Goal: Information Seeking & Learning: Learn about a topic

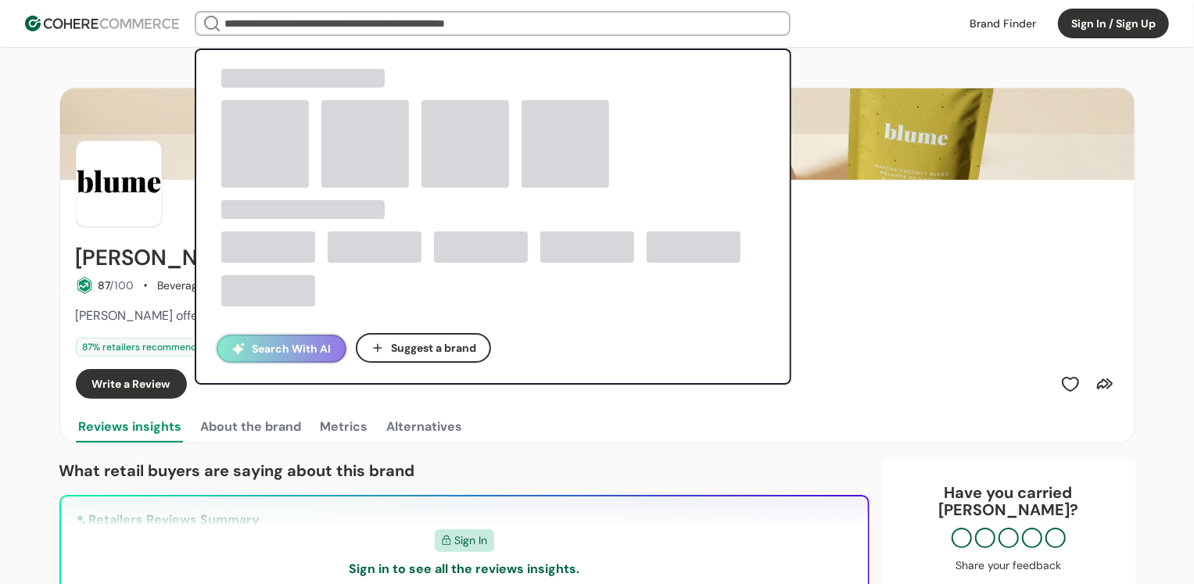
click at [324, 17] on input "search" at bounding box center [492, 24] width 543 height 22
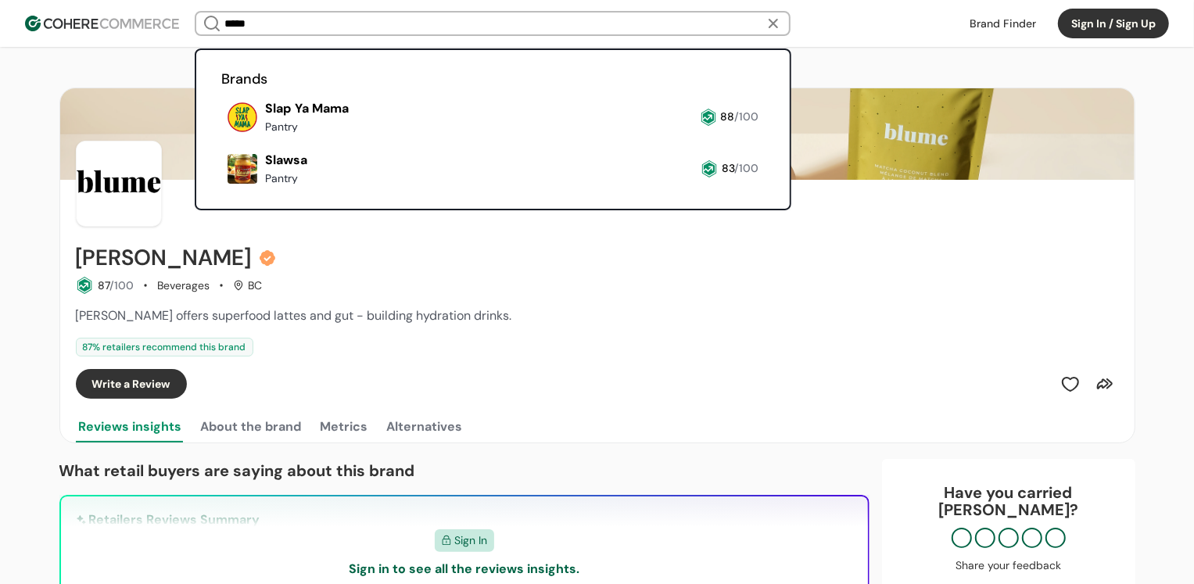
type input "****"
click at [221, 138] on link at bounding box center [221, 138] width 0 height 0
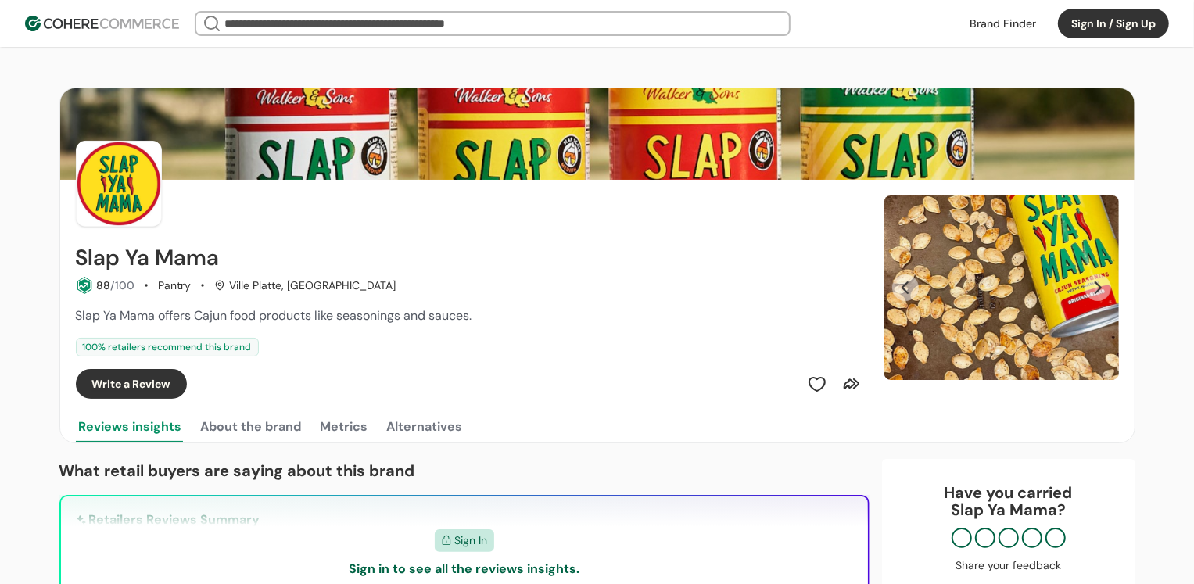
click at [1095, 287] on button "Next Slide" at bounding box center [1097, 287] width 27 height 27
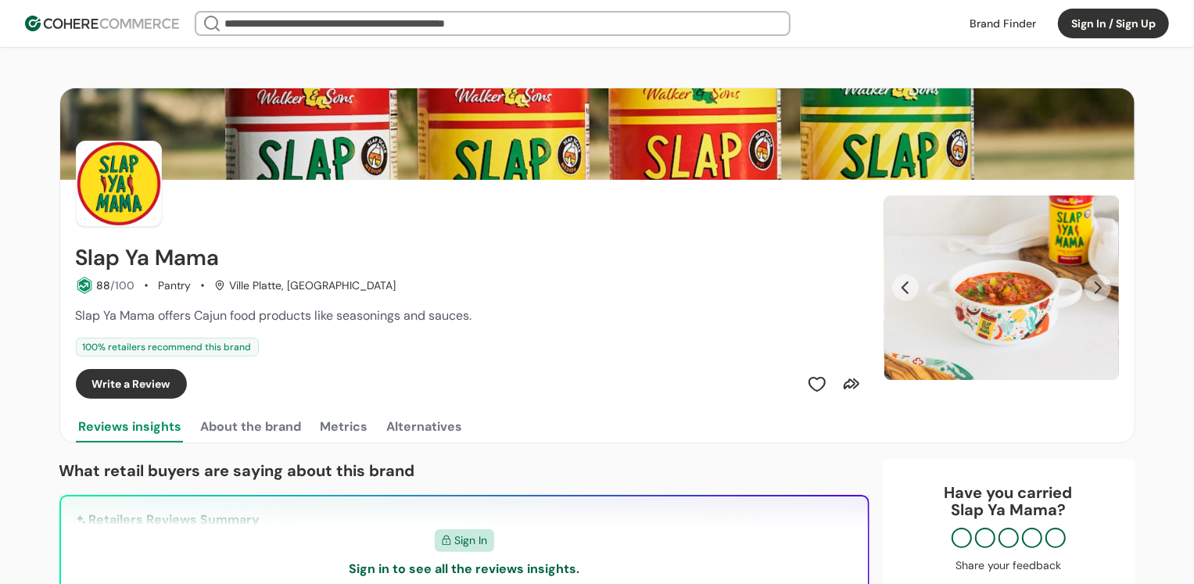
click at [1095, 287] on button "Next Slide" at bounding box center [1097, 287] width 27 height 27
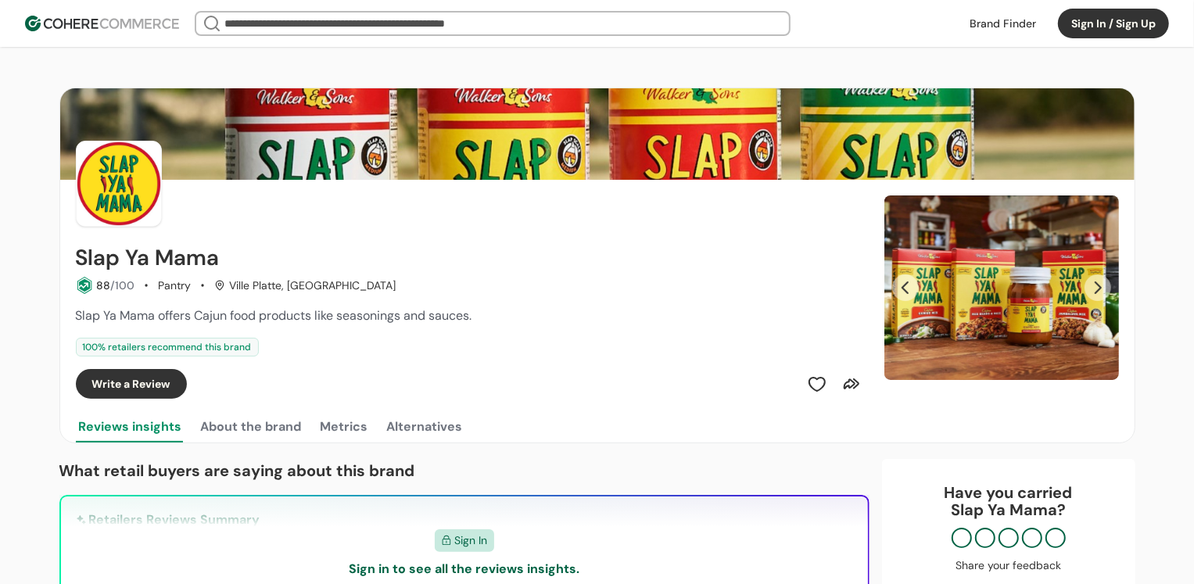
click at [1095, 287] on button "Next Slide" at bounding box center [1097, 287] width 27 height 27
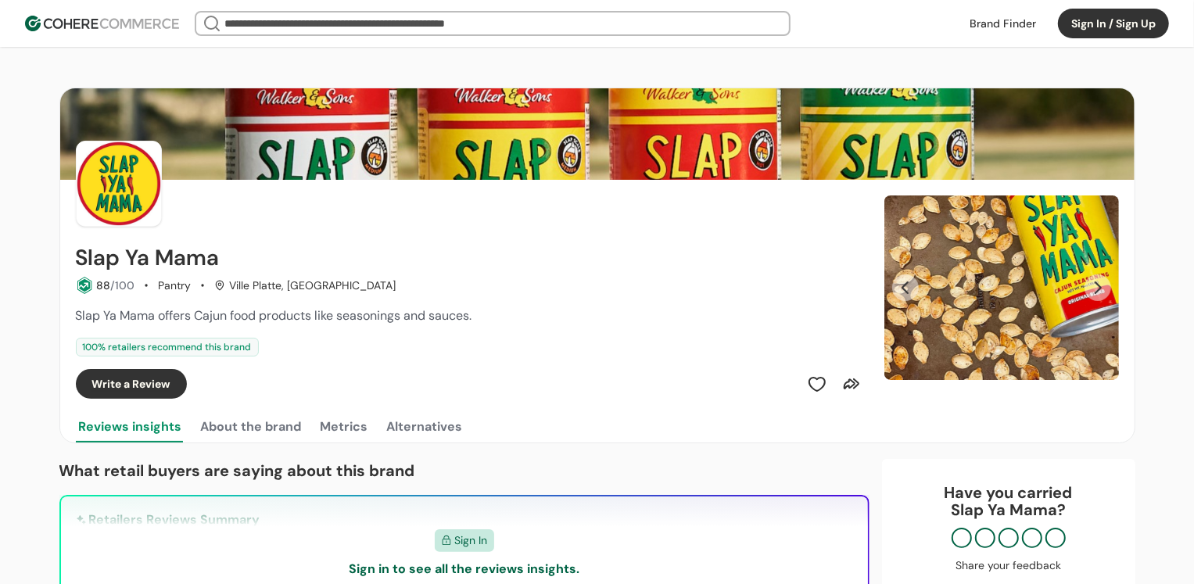
click at [1095, 287] on button "Next Slide" at bounding box center [1097, 287] width 27 height 27
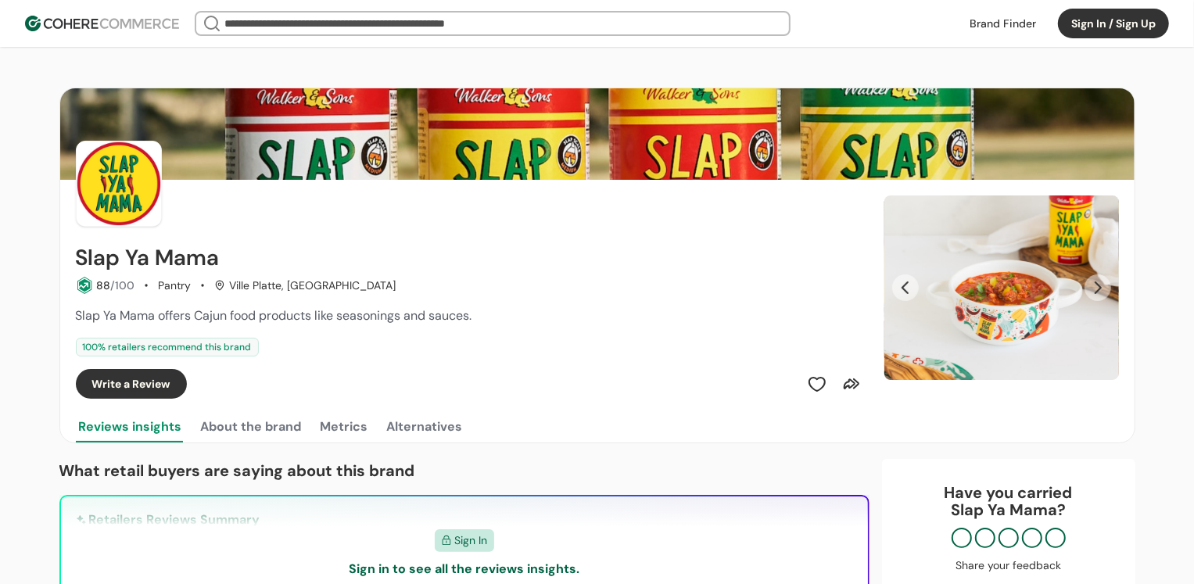
click at [1095, 287] on button "Next Slide" at bounding box center [1097, 287] width 27 height 27
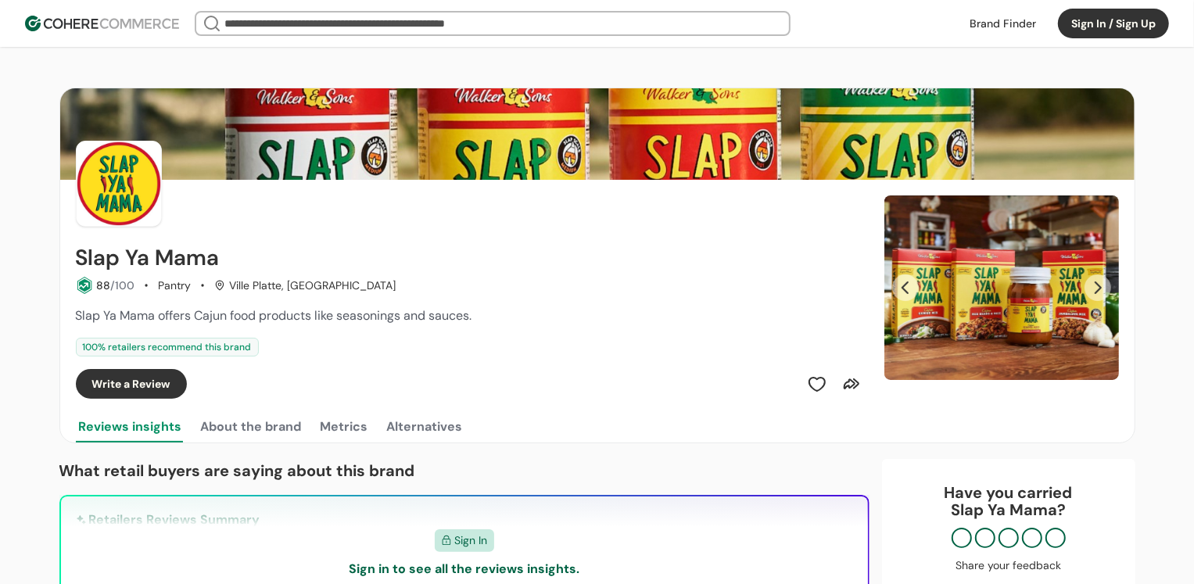
click at [310, 22] on input "search" at bounding box center [492, 24] width 543 height 22
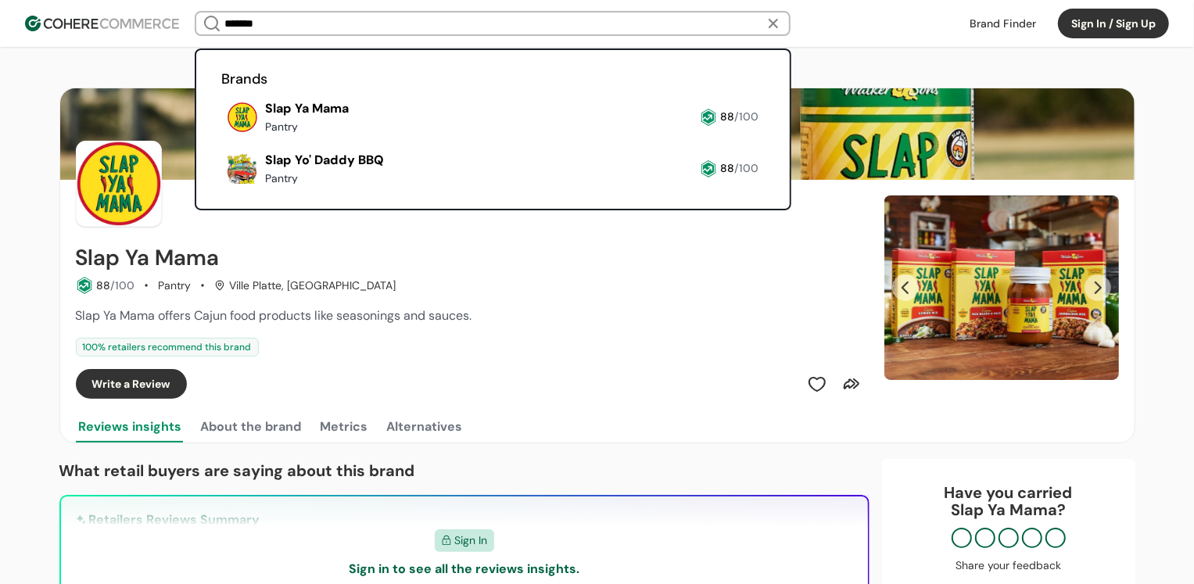
type input "*******"
click at [221, 190] on link at bounding box center [221, 190] width 0 height 0
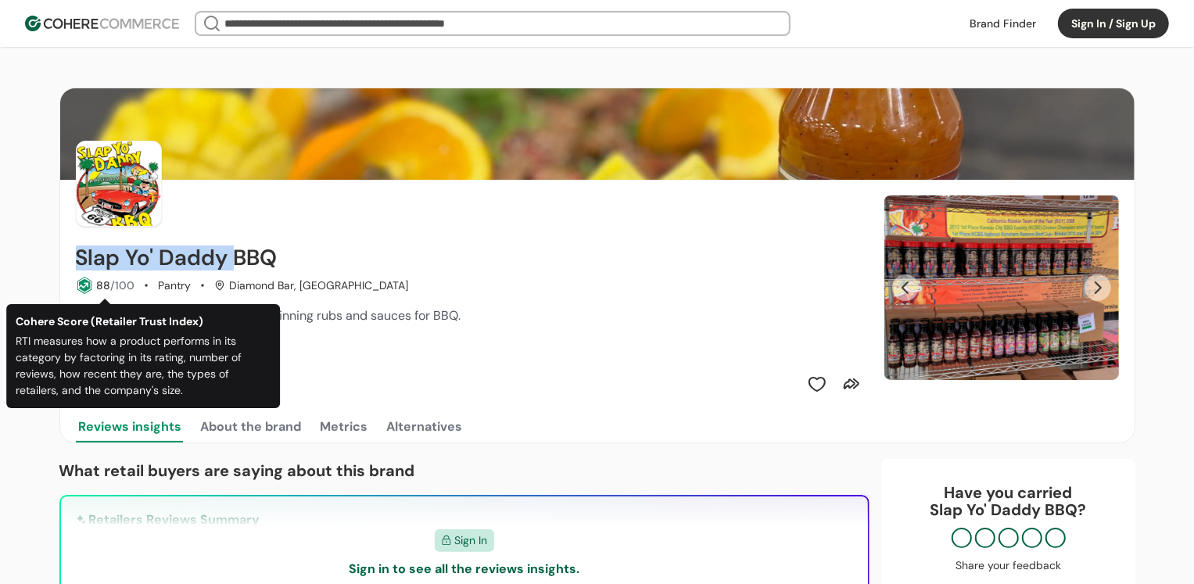
drag, startPoint x: 230, startPoint y: 252, endPoint x: 74, endPoint y: 260, distance: 155.8
click at [74, 260] on div "Slap Yo' Daddy BBQ 88 /100 Pantry Diamond Bar, CA Slap Yo' Daddy BBQ offers awa…" at bounding box center [597, 289] width 1074 height 219
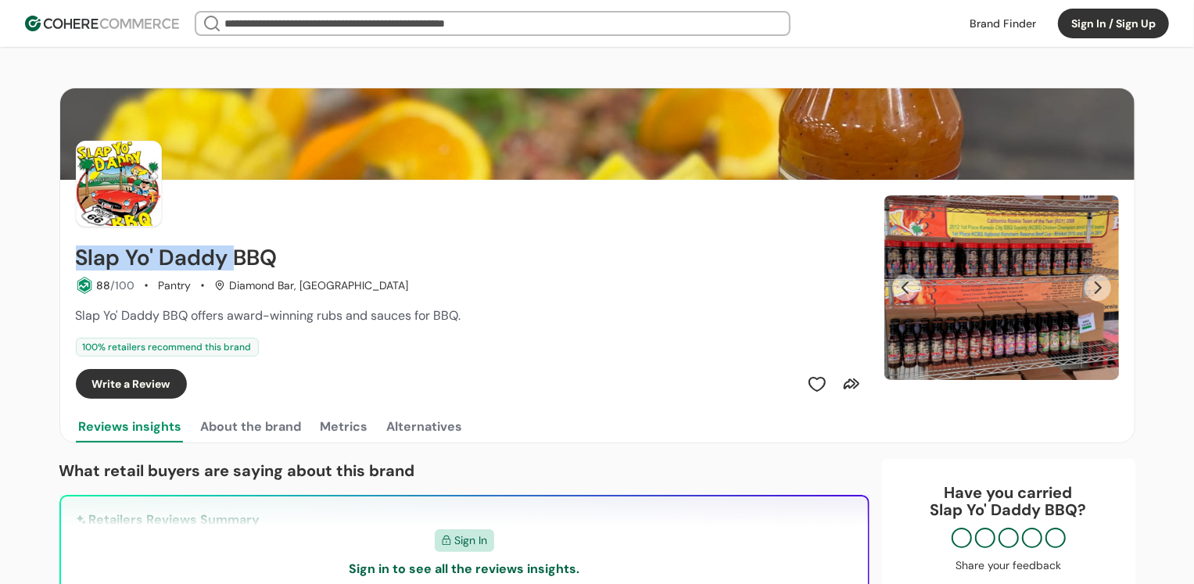
copy h2 "Slap Yo' Daddy"
click at [669, 250] on div "Slap Yo' Daddy BBQ" at bounding box center [471, 257] width 790 height 25
click at [1096, 285] on button "Next Slide" at bounding box center [1097, 287] width 27 height 27
click at [1079, 285] on div "Carousel" at bounding box center [1001, 287] width 235 height 185
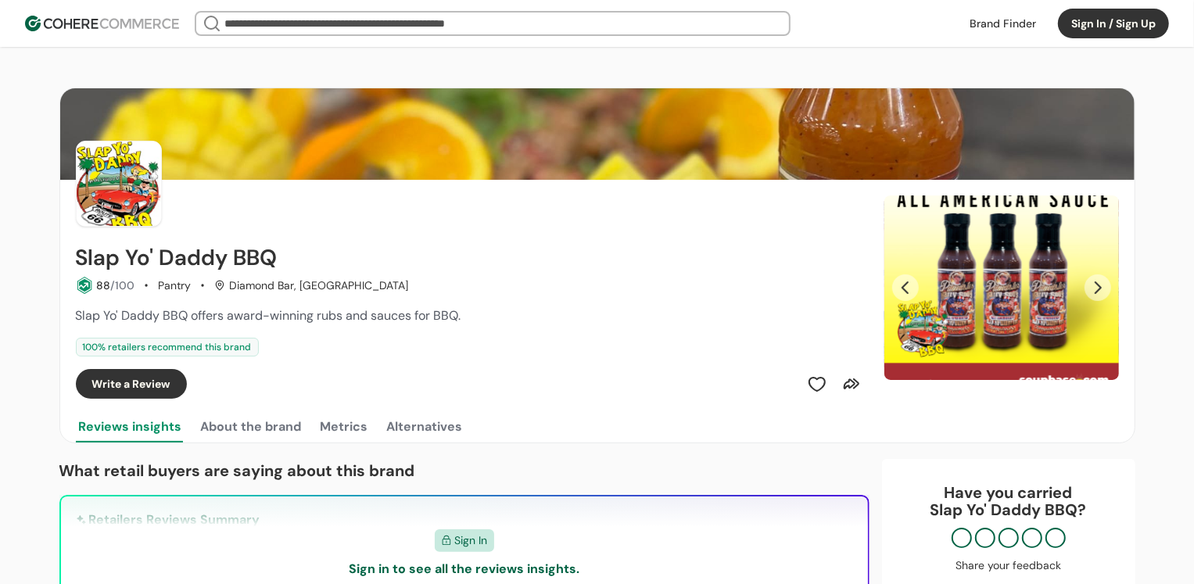
click at [1099, 285] on button "Next Slide" at bounding box center [1097, 287] width 27 height 27
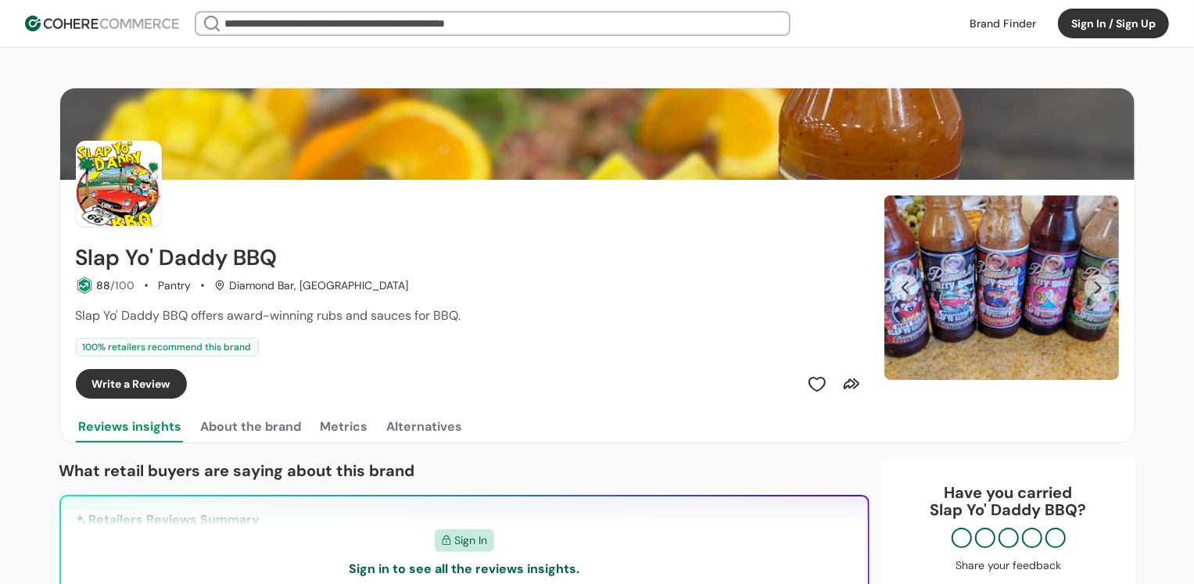
click at [1099, 285] on button "Next Slide" at bounding box center [1097, 287] width 27 height 27
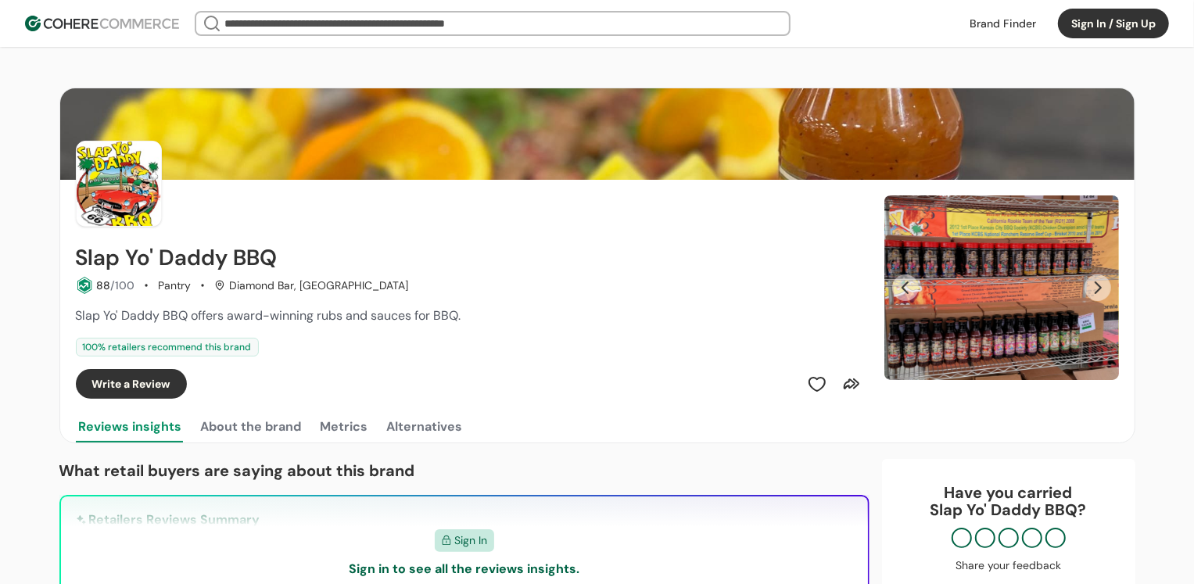
click at [1099, 285] on button "Next Slide" at bounding box center [1097, 287] width 27 height 27
